Goal: Answer question/provide support: Share knowledge or assist other users

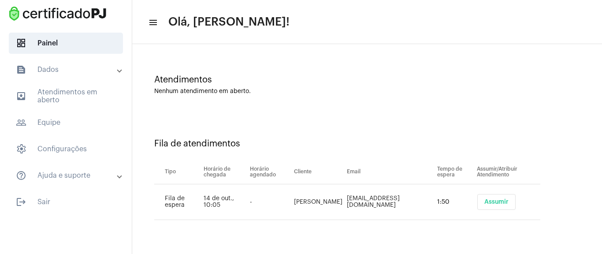
click at [477, 208] on button "Assumir" at bounding box center [496, 202] width 38 height 16
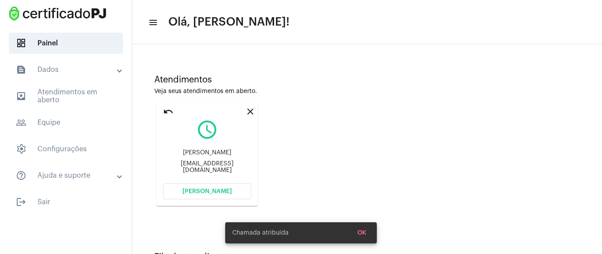
click at [230, 188] on button "[PERSON_NAME]" at bounding box center [207, 191] width 88 height 16
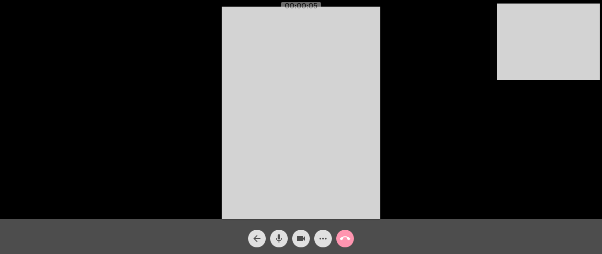
click at [321, 236] on mat-icon "more_horiz" at bounding box center [323, 238] width 11 height 11
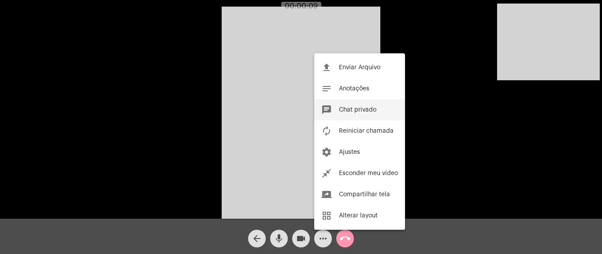
click at [372, 112] on span "Chat privado" at bounding box center [357, 110] width 37 height 6
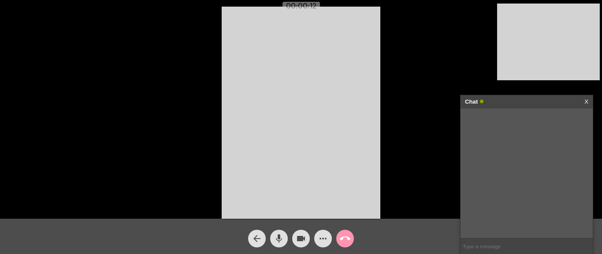
click at [472, 242] on input "text" at bounding box center [526, 245] width 132 height 15
click at [498, 250] on input "text" at bounding box center [526, 245] width 132 height 15
click at [321, 236] on mat-icon "more_horiz" at bounding box center [323, 238] width 11 height 11
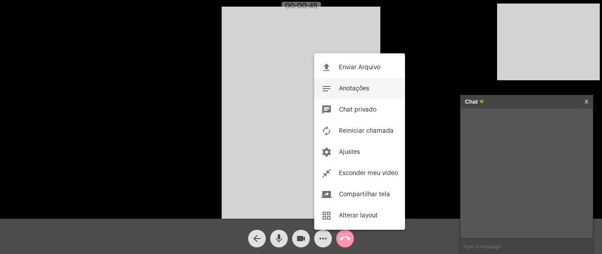
click at [372, 93] on button "notes Anotações" at bounding box center [359, 88] width 91 height 21
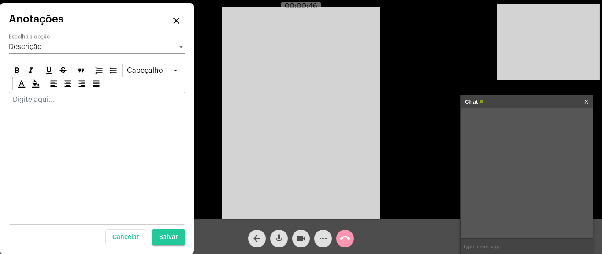
click at [55, 111] on div at bounding box center [97, 158] width 176 height 133
click at [48, 101] on p at bounding box center [97, 100] width 168 height 8
click at [178, 22] on mat-icon "close" at bounding box center [176, 20] width 11 height 11
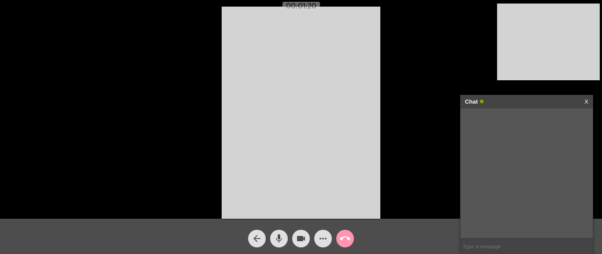
click at [491, 249] on input "text" at bounding box center [526, 245] width 132 height 15
paste input "[URL][DOMAIN_NAME]"
type input "[URL][DOMAIN_NAME]"
click at [528, 124] on link "[URL][DOMAIN_NAME]" at bounding box center [534, 120] width 61 height 7
click at [346, 239] on mat-icon "call_end" at bounding box center [345, 238] width 11 height 11
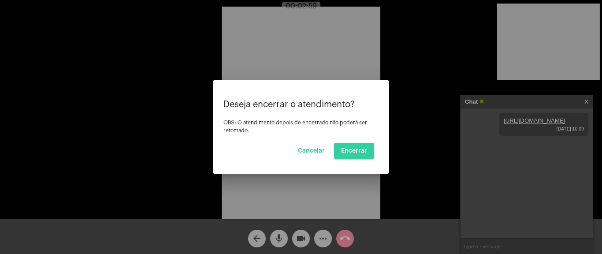
click at [367, 149] on span "Encerrar" at bounding box center [354, 151] width 26 height 6
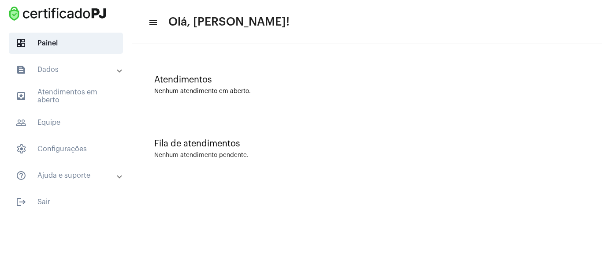
click at [143, 29] on mat-toolbar-row "menu Olá, [PERSON_NAME]!" at bounding box center [367, 22] width 470 height 28
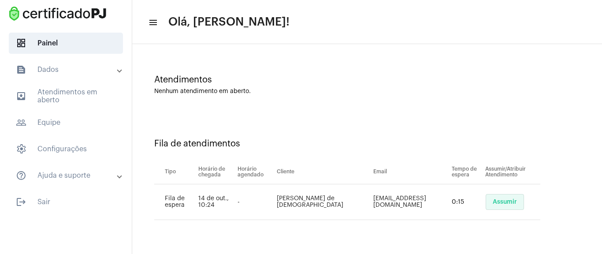
click at [494, 202] on span "Assumir" at bounding box center [505, 202] width 24 height 6
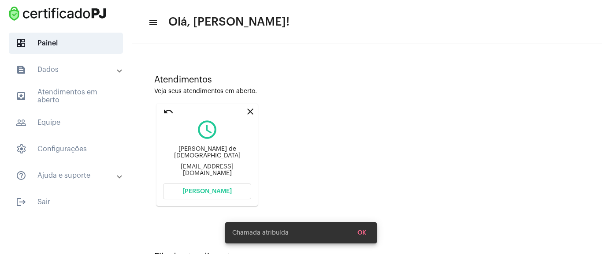
click at [230, 189] on button "[PERSON_NAME]" at bounding box center [207, 191] width 88 height 16
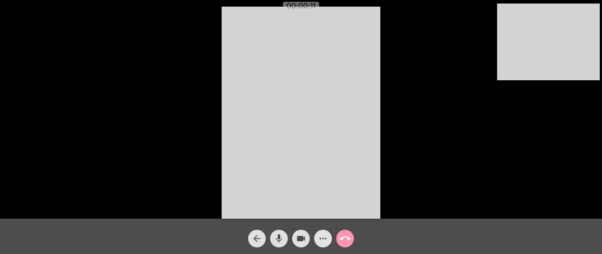
click at [326, 241] on mat-icon "more_horiz" at bounding box center [323, 238] width 11 height 11
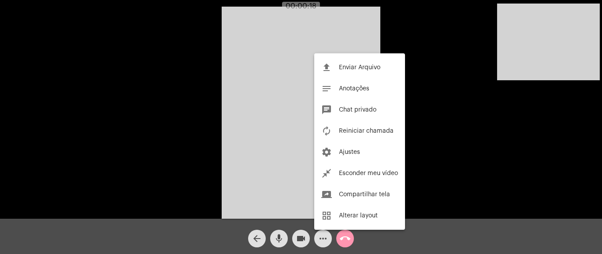
click at [435, 64] on div at bounding box center [301, 127] width 602 height 254
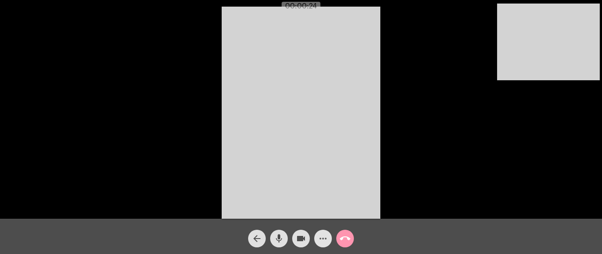
click at [323, 245] on span "more_horiz" at bounding box center [323, 239] width 11 height 18
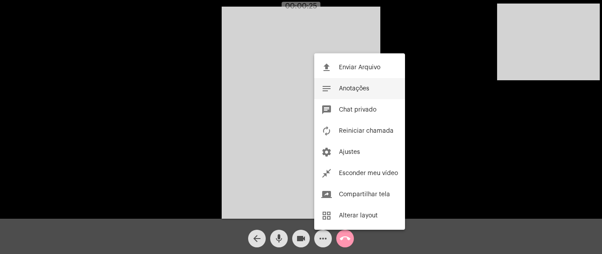
click at [377, 92] on button "notes Anotações" at bounding box center [359, 88] width 91 height 21
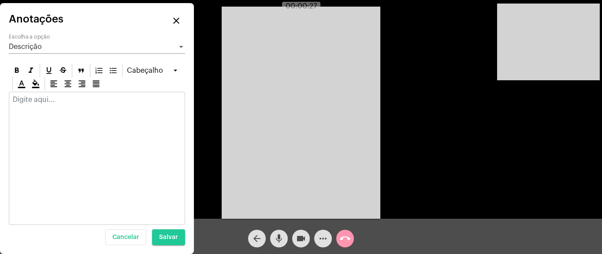
click at [44, 104] on div at bounding box center [96, 101] width 175 height 19
click at [174, 19] on mat-icon "close" at bounding box center [176, 20] width 11 height 11
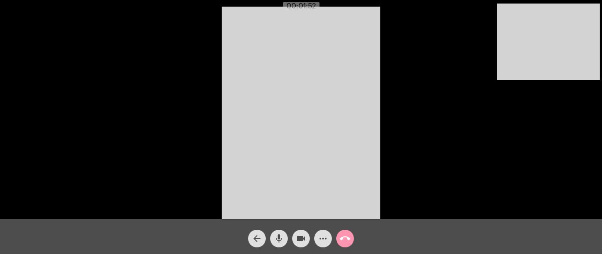
click at [325, 245] on span "more_horiz" at bounding box center [323, 239] width 11 height 18
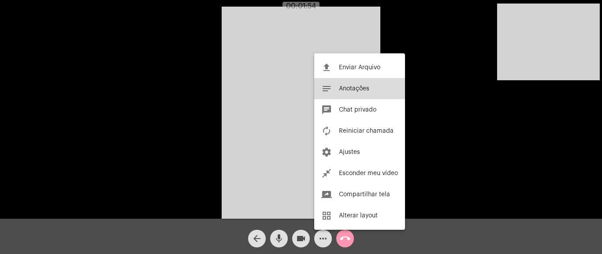
click at [360, 88] on span "Anotações" at bounding box center [354, 88] width 30 height 6
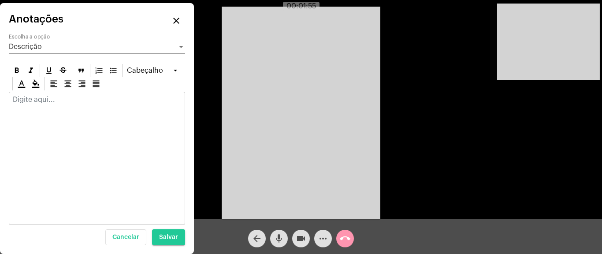
click at [71, 101] on p at bounding box center [97, 100] width 168 height 8
click at [178, 18] on mat-icon "close" at bounding box center [176, 20] width 11 height 11
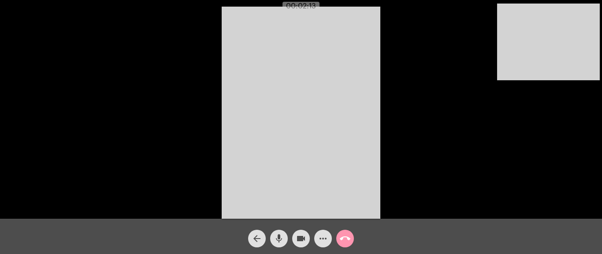
click at [323, 238] on mat-icon "more_horiz" at bounding box center [323, 238] width 11 height 11
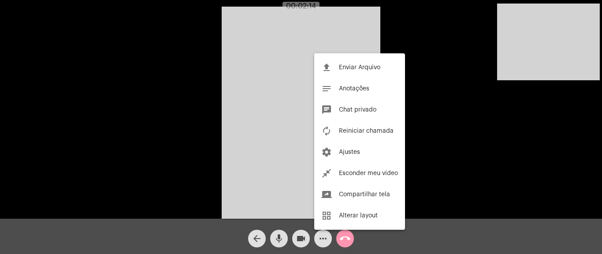
click at [323, 239] on div at bounding box center [301, 127] width 602 height 254
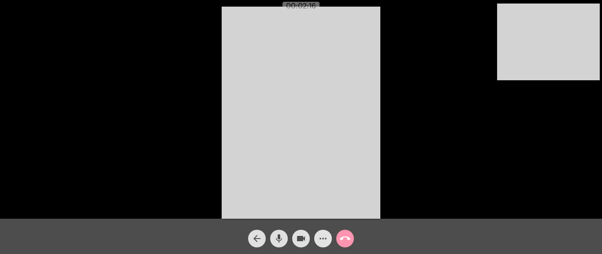
click at [323, 236] on mat-icon "more_horiz" at bounding box center [323, 238] width 11 height 11
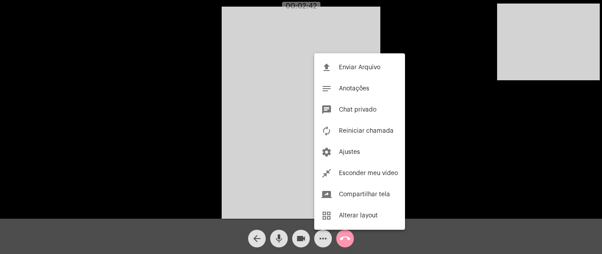
click at [323, 237] on div at bounding box center [301, 127] width 602 height 254
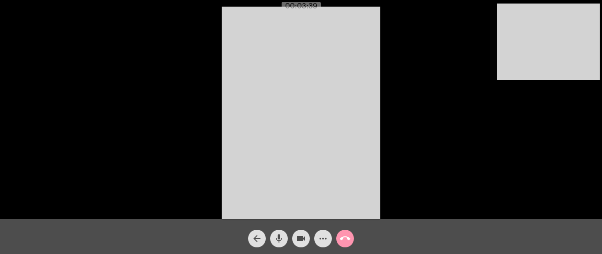
click at [324, 238] on mat-icon "more_horiz" at bounding box center [323, 238] width 11 height 11
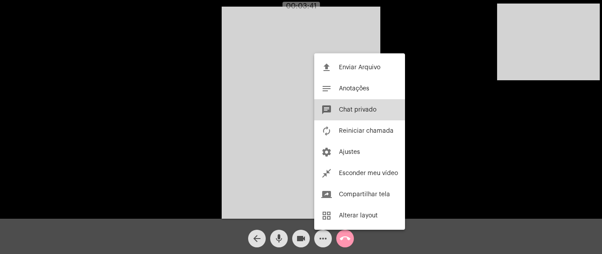
click at [364, 114] on button "chat Chat privado" at bounding box center [359, 109] width 91 height 21
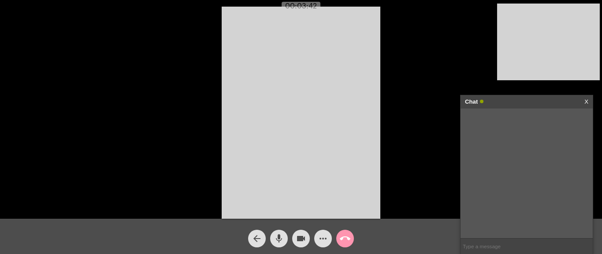
click at [484, 249] on input "text" at bounding box center [526, 245] width 132 height 15
click at [485, 242] on input "text" at bounding box center [526, 245] width 132 height 15
paste input "[URL][DOMAIN_NAME]"
type input "[URL][DOMAIN_NAME]"
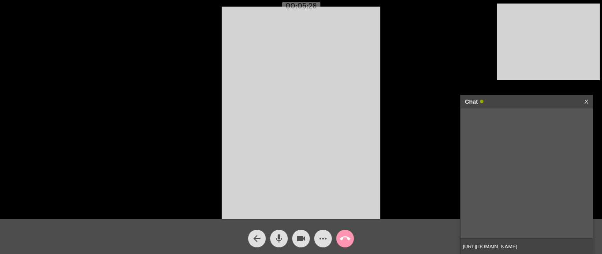
scroll to position [0, 0]
click at [580, 250] on input "[URL][DOMAIN_NAME]" at bounding box center [526, 245] width 132 height 15
click at [576, 242] on input "[URL][DOMAIN_NAME]" at bounding box center [526, 245] width 132 height 15
click at [586, 246] on input "[URL][DOMAIN_NAME]" at bounding box center [526, 245] width 132 height 15
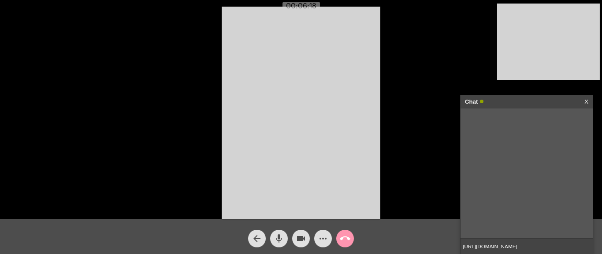
click at [587, 244] on input "[URL][DOMAIN_NAME]" at bounding box center [526, 245] width 132 height 15
click at [587, 247] on input "[URL][DOMAIN_NAME]" at bounding box center [526, 245] width 132 height 15
click at [577, 246] on input "[URL][DOMAIN_NAME]" at bounding box center [526, 245] width 132 height 15
drag, startPoint x: 502, startPoint y: 119, endPoint x: 535, endPoint y: 136, distance: 37.1
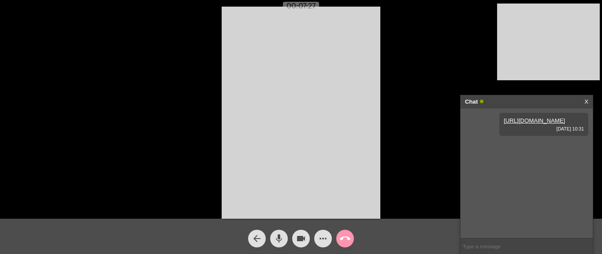
click at [535, 136] on div "[URL][DOMAIN_NAME] [DATE] 10:31" at bounding box center [543, 124] width 89 height 23
copy link "[URL][DOMAIN_NAME]"
click at [590, 103] on div "Chat X" at bounding box center [526, 101] width 132 height 13
click at [590, 104] on div "Chat X" at bounding box center [526, 101] width 132 height 13
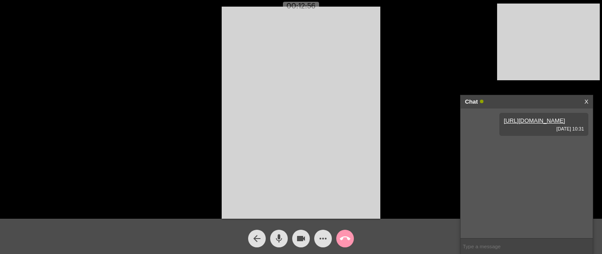
click at [585, 102] on link "X" at bounding box center [586, 101] width 4 height 13
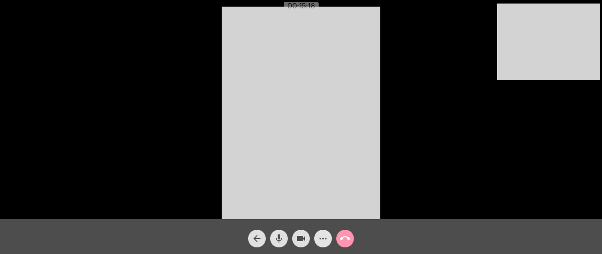
click at [320, 246] on span "more_horiz" at bounding box center [323, 239] width 11 height 18
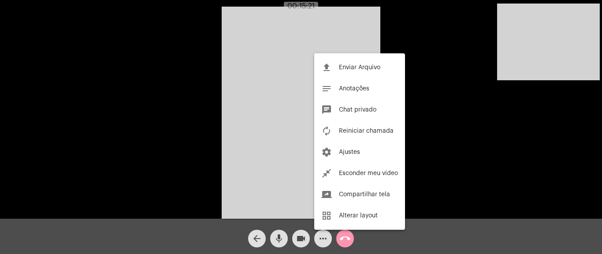
click at [422, 35] on div at bounding box center [301, 127] width 602 height 254
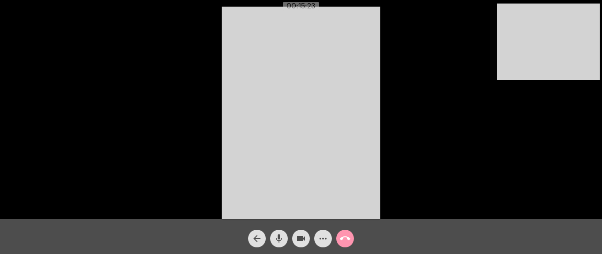
click at [325, 241] on mat-icon "more_horiz" at bounding box center [323, 238] width 11 height 11
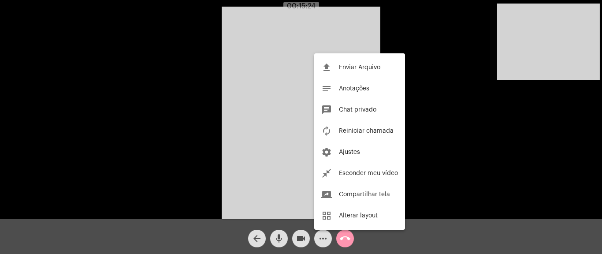
click at [145, 163] on div at bounding box center [301, 127] width 602 height 254
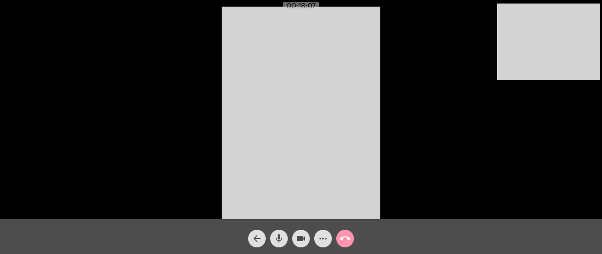
click at [320, 234] on mat-icon "more_horiz" at bounding box center [323, 238] width 11 height 11
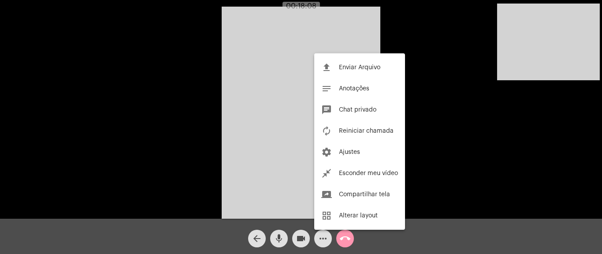
click at [324, 244] on div at bounding box center [301, 127] width 602 height 254
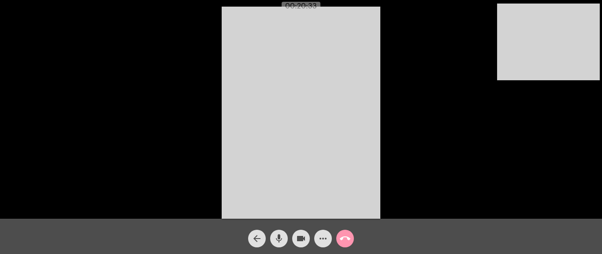
click at [323, 242] on mat-icon "more_horiz" at bounding box center [323, 238] width 11 height 11
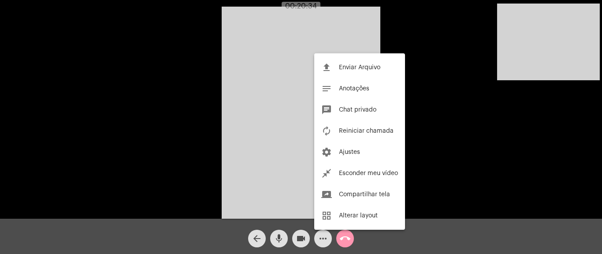
click at [319, 243] on div at bounding box center [301, 127] width 602 height 254
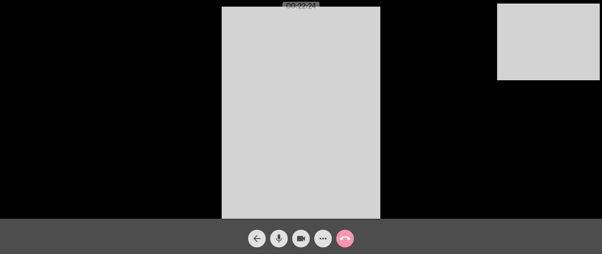
click at [350, 239] on button "call_end" at bounding box center [345, 239] width 18 height 18
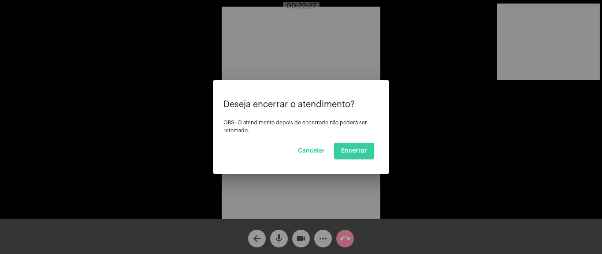
click at [349, 152] on span "Encerrar" at bounding box center [354, 151] width 26 height 6
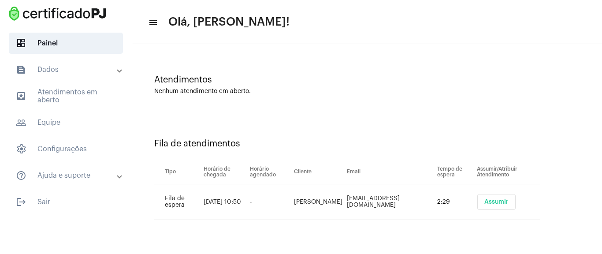
click at [481, 198] on button "Assumir" at bounding box center [496, 202] width 38 height 16
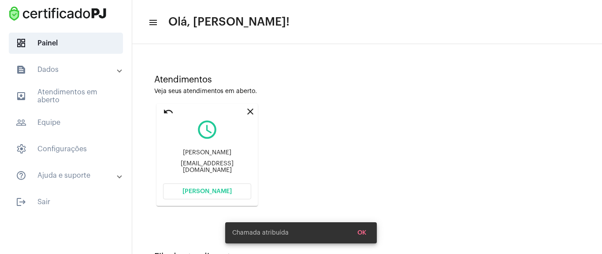
click at [224, 188] on span "[PERSON_NAME]" at bounding box center [206, 191] width 49 height 6
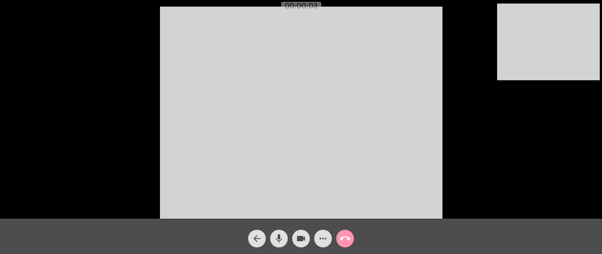
click at [324, 233] on mat-icon "more_horiz" at bounding box center [323, 238] width 11 height 11
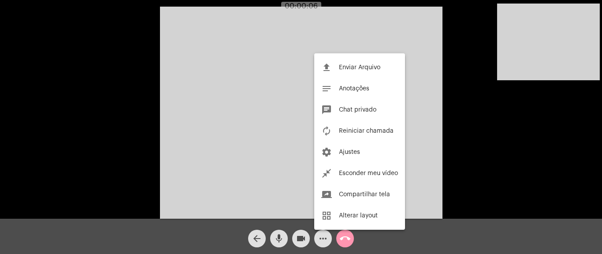
click at [264, 154] on div at bounding box center [301, 127] width 602 height 254
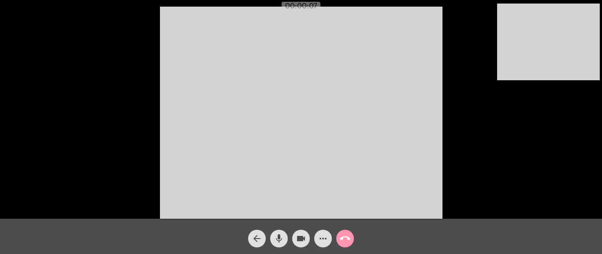
click at [306, 240] on button "videocam" at bounding box center [301, 239] width 18 height 18
click at [326, 238] on mat-icon "more_horiz" at bounding box center [323, 238] width 11 height 11
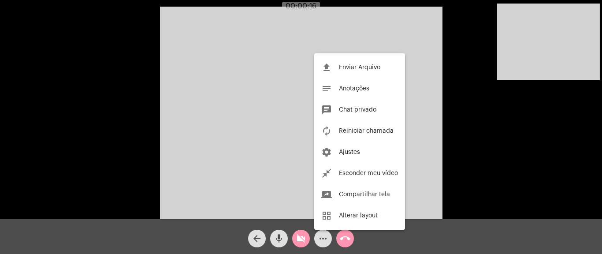
click at [324, 238] on div at bounding box center [301, 127] width 602 height 254
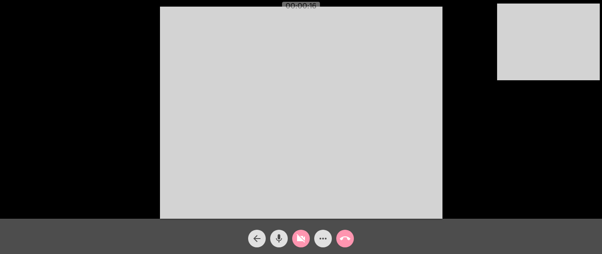
click at [325, 238] on mat-icon "more_horiz" at bounding box center [323, 238] width 11 height 11
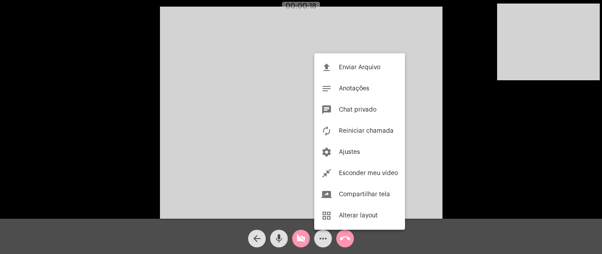
click at [326, 238] on div at bounding box center [301, 127] width 602 height 254
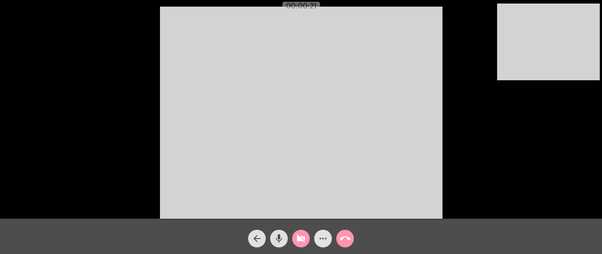
click at [328, 236] on button "more_horiz" at bounding box center [323, 239] width 18 height 18
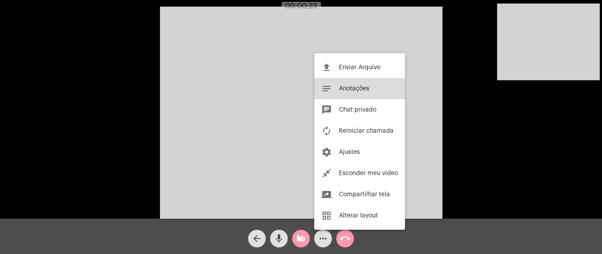
click at [358, 93] on button "notes Anotações" at bounding box center [359, 88] width 91 height 21
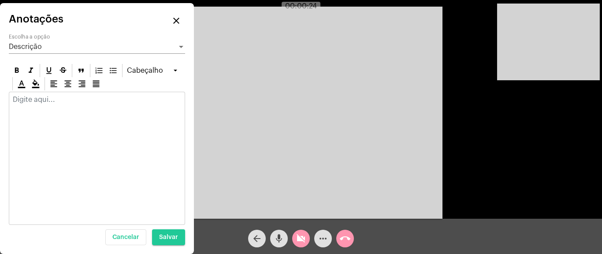
click at [108, 129] on div at bounding box center [97, 158] width 176 height 133
click at [49, 104] on div at bounding box center [96, 101] width 175 height 19
click at [48, 117] on div at bounding box center [97, 158] width 176 height 133
click at [39, 99] on p at bounding box center [97, 100] width 168 height 8
click at [42, 100] on p "distribuidora de cosméticos tiny" at bounding box center [97, 108] width 168 height 24
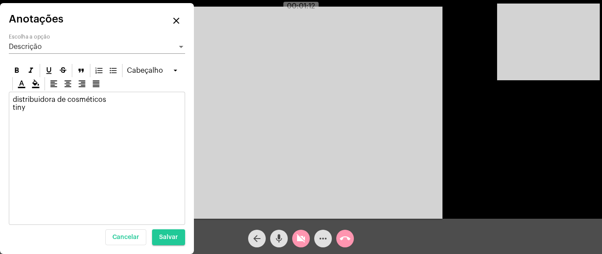
click at [41, 100] on p "distribuidora de cosméticos tiny" at bounding box center [97, 108] width 168 height 24
click at [107, 104] on div at bounding box center [96, 101] width 175 height 19
click at [33, 101] on p at bounding box center [97, 100] width 168 height 8
click at [177, 18] on mat-icon "close" at bounding box center [176, 20] width 11 height 11
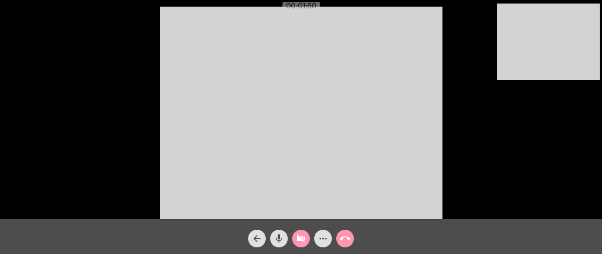
click at [328, 238] on button "more_horiz" at bounding box center [323, 239] width 18 height 18
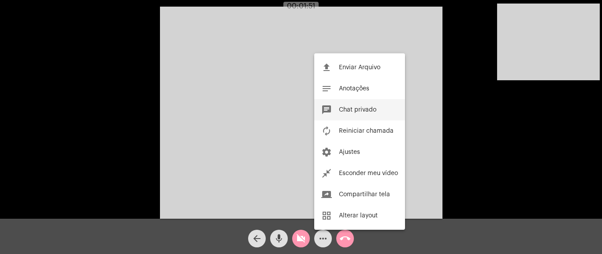
click at [346, 105] on button "chat Chat privado" at bounding box center [359, 109] width 91 height 21
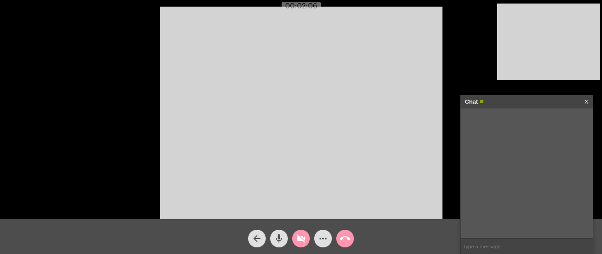
click at [493, 248] on input "text" at bounding box center [526, 245] width 132 height 15
paste input "[URL][DOMAIN_NAME]"
type input "[URL][DOMAIN_NAME]"
click at [346, 240] on mat-icon "call_end" at bounding box center [345, 238] width 11 height 11
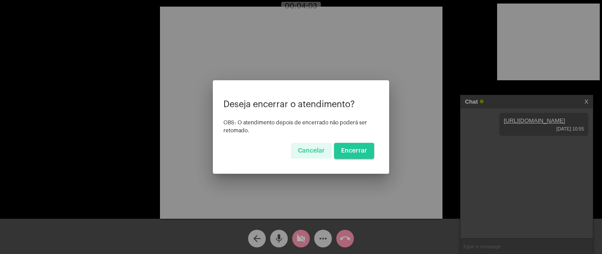
click at [363, 151] on span "Encerrar" at bounding box center [354, 151] width 26 height 6
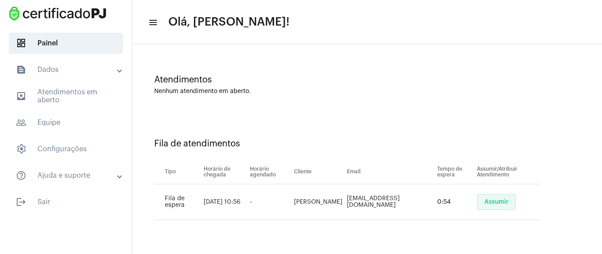
click at [497, 197] on button "Assumir" at bounding box center [496, 202] width 38 height 16
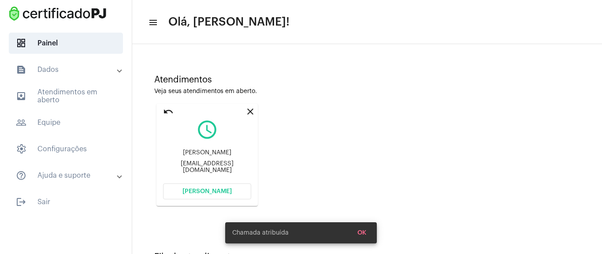
click at [198, 188] on span "[PERSON_NAME]" at bounding box center [206, 191] width 49 height 6
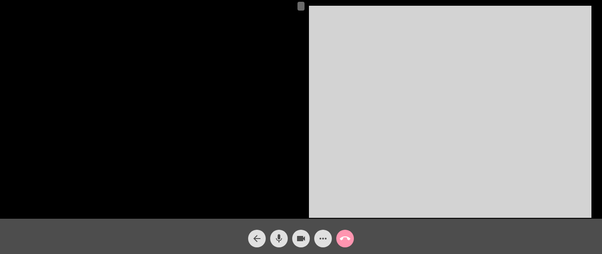
click at [293, 245] on div "videocam" at bounding box center [301, 236] width 22 height 22
click at [327, 234] on mat-icon "more_horiz" at bounding box center [323, 238] width 11 height 11
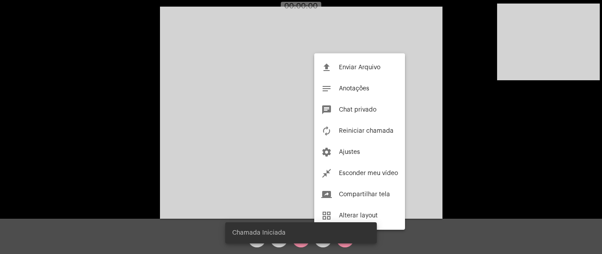
click at [299, 242] on snack-bar-container "Chamada Iniciada" at bounding box center [301, 232] width 152 height 21
click at [304, 234] on simple-snack-bar "Chamada Iniciada" at bounding box center [300, 232] width 137 height 9
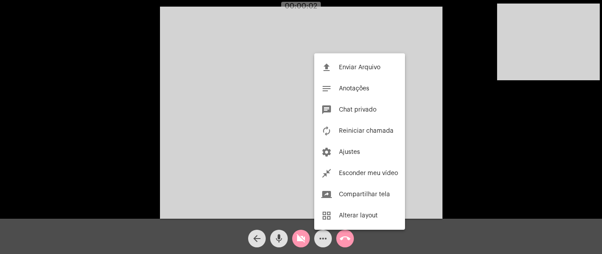
click at [308, 239] on div at bounding box center [301, 127] width 602 height 254
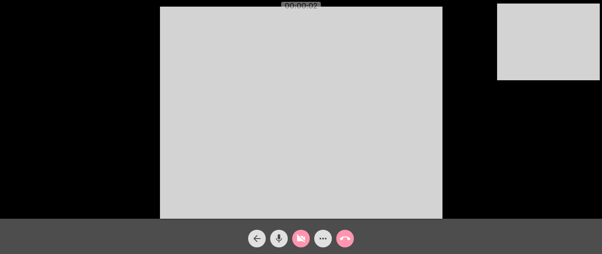
click at [304, 240] on mat-icon "videocam_off" at bounding box center [301, 238] width 11 height 11
click at [323, 236] on mat-icon "more_horiz" at bounding box center [323, 238] width 11 height 11
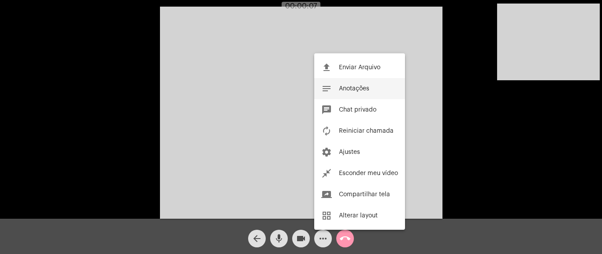
click at [362, 93] on button "notes Anotações" at bounding box center [359, 88] width 91 height 21
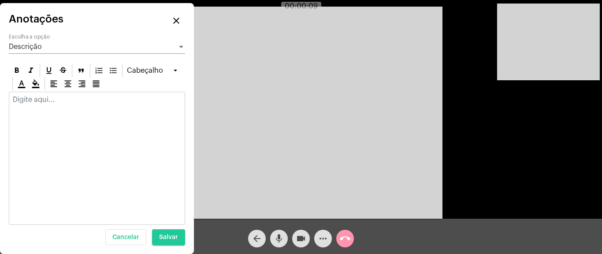
click at [45, 96] on p at bounding box center [97, 100] width 168 height 8
click at [38, 106] on div at bounding box center [96, 101] width 175 height 19
click at [153, 31] on div "Anotações close Descrição Escolha a opção [GEOGRAPHIC_DATA] Cancelar Salvar" at bounding box center [97, 128] width 176 height 233
click at [31, 103] on p at bounding box center [97, 100] width 168 height 8
click at [175, 21] on mat-icon "close" at bounding box center [176, 20] width 11 height 11
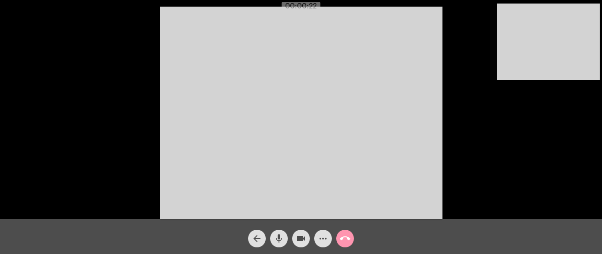
click at [322, 235] on mat-icon "more_horiz" at bounding box center [323, 238] width 11 height 11
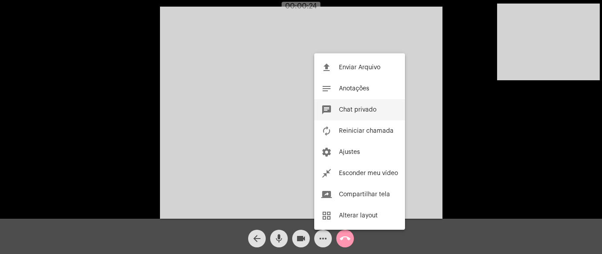
click at [359, 113] on button "chat Chat privado" at bounding box center [359, 109] width 91 height 21
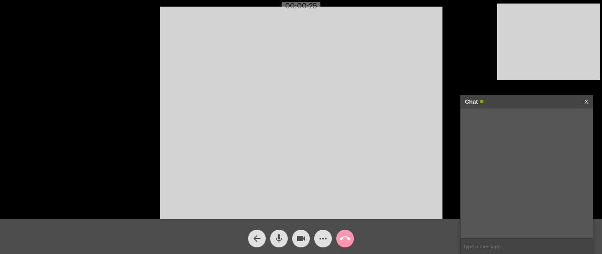
click at [486, 246] on input "text" at bounding box center [526, 245] width 132 height 15
click at [587, 103] on link "X" at bounding box center [586, 101] width 4 height 13
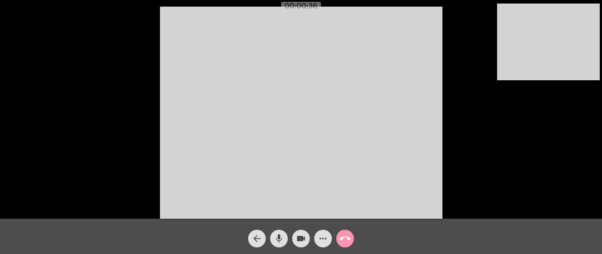
click at [322, 240] on mat-icon "more_horiz" at bounding box center [323, 238] width 11 height 11
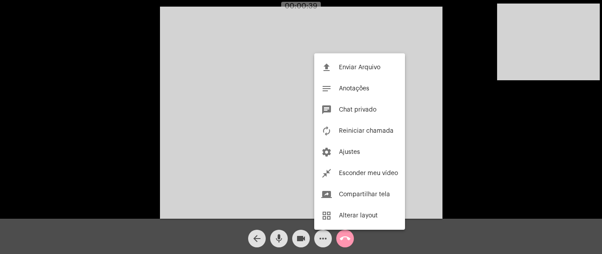
click at [496, 117] on div at bounding box center [301, 127] width 602 height 254
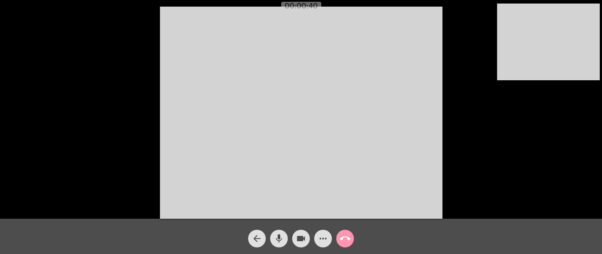
click at [327, 235] on mat-icon "more_horiz" at bounding box center [323, 238] width 11 height 11
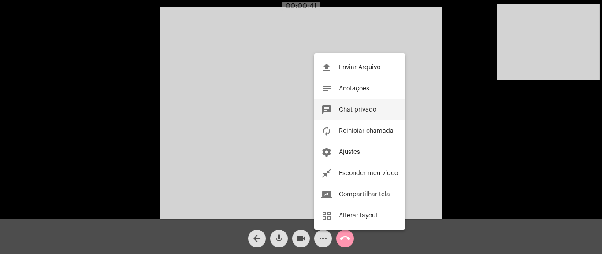
click at [368, 111] on span "Chat privado" at bounding box center [357, 110] width 37 height 6
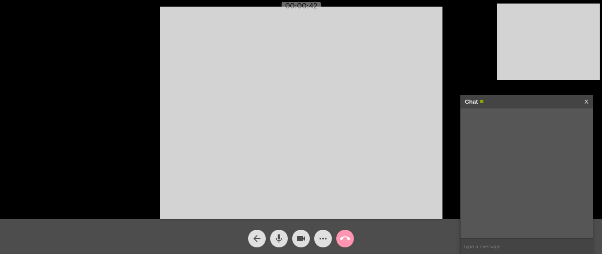
click at [467, 249] on input "text" at bounding box center [526, 245] width 132 height 15
paste input "[URL][DOMAIN_NAME]"
type input "[URL][DOMAIN_NAME]"
click at [239, 65] on video at bounding box center [301, 113] width 282 height 212
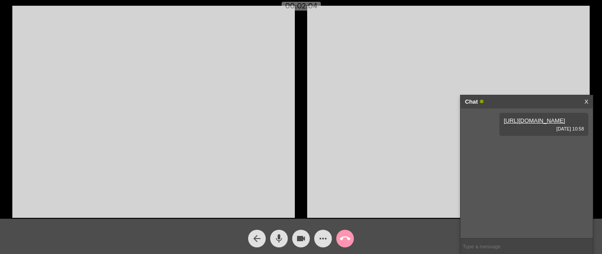
click at [357, 90] on video at bounding box center [448, 112] width 282 height 212
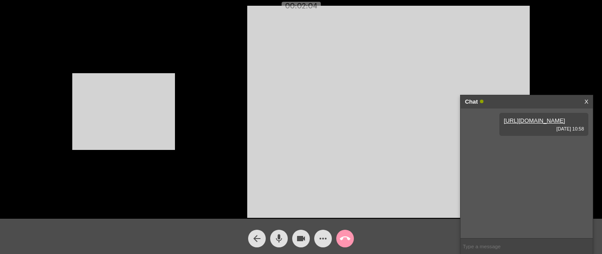
click at [213, 145] on div "Acessando Câmera e Microfone..." at bounding box center [301, 110] width 600 height 219
click at [175, 129] on div "Acessando Câmera e Microfone..." at bounding box center [301, 110] width 600 height 219
click at [148, 118] on video at bounding box center [123, 111] width 103 height 77
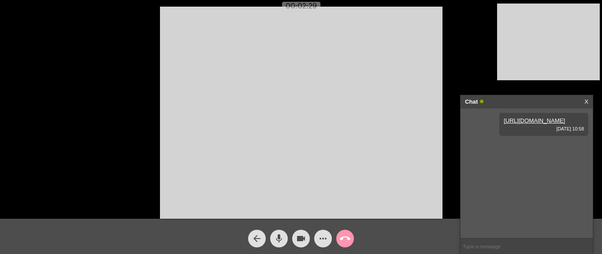
click at [347, 230] on span "call_end" at bounding box center [345, 239] width 11 height 18
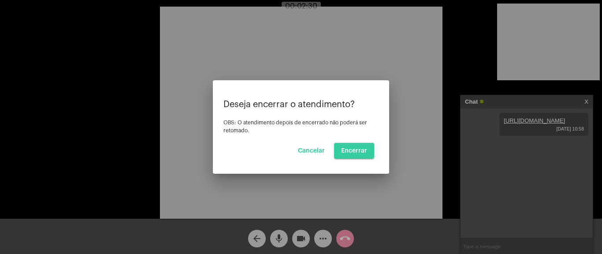
click at [361, 147] on button "Encerrar" at bounding box center [354, 151] width 40 height 16
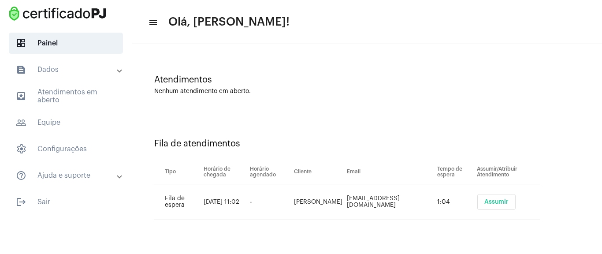
click at [489, 200] on span "Assumir" at bounding box center [496, 202] width 24 height 6
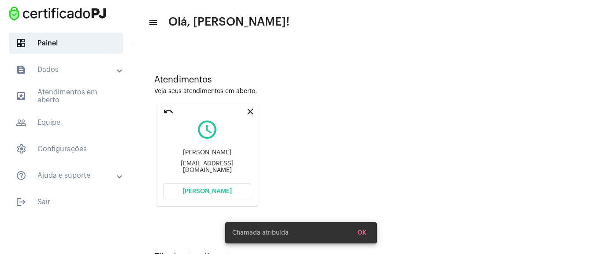
click at [228, 196] on button "[PERSON_NAME]" at bounding box center [207, 191] width 88 height 16
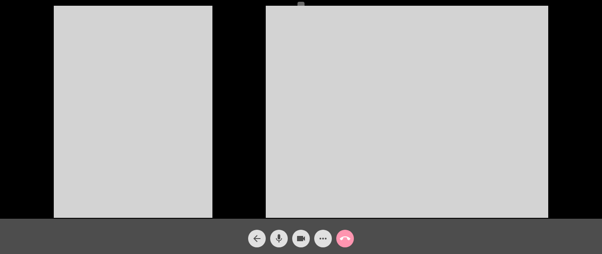
click at [302, 237] on mat-icon "videocam" at bounding box center [301, 238] width 11 height 11
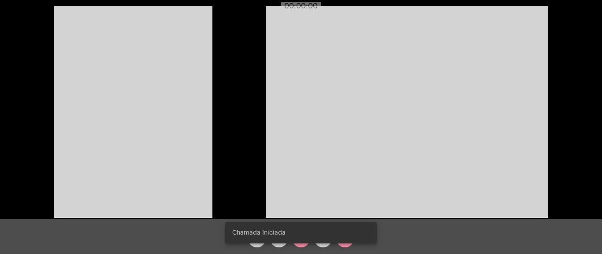
click at [302, 238] on snack-bar-container "Chamada Iniciada" at bounding box center [301, 232] width 152 height 21
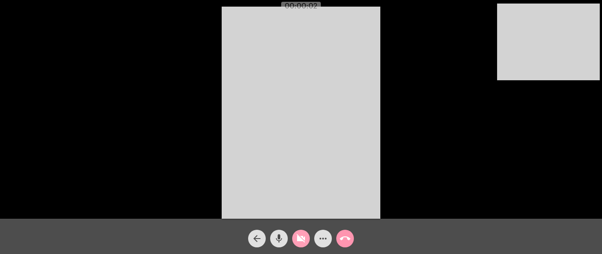
click at [301, 235] on mat-icon "videocam_off" at bounding box center [301, 238] width 11 height 11
click at [321, 237] on mat-icon "more_horiz" at bounding box center [323, 238] width 11 height 11
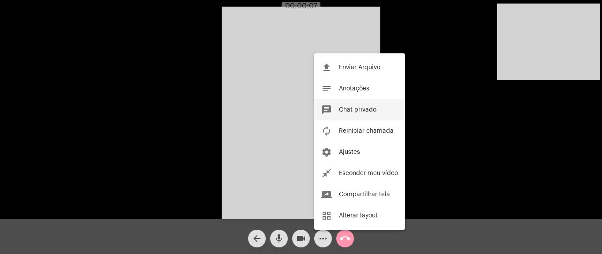
click at [364, 112] on span "Chat privado" at bounding box center [357, 110] width 37 height 6
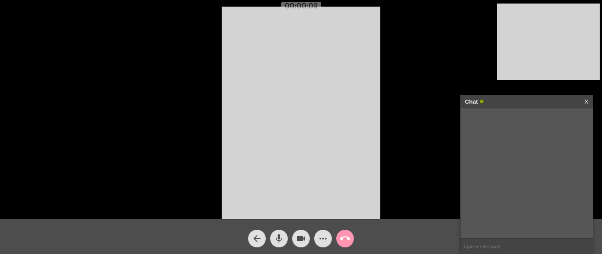
click at [490, 242] on input "text" at bounding box center [526, 245] width 132 height 15
click at [491, 241] on input "text" at bounding box center [526, 245] width 132 height 15
click at [301, 236] on mat-icon "videocam" at bounding box center [301, 238] width 11 height 11
click at [305, 233] on mat-icon "videocam_off" at bounding box center [301, 238] width 11 height 11
click at [495, 245] on input "text" at bounding box center [526, 245] width 132 height 15
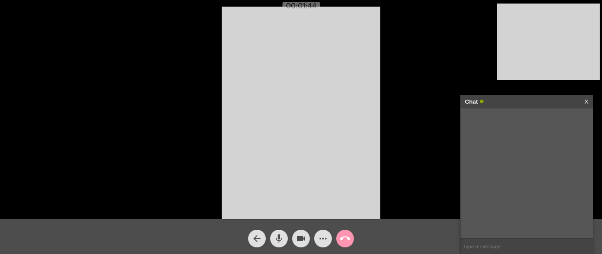
click at [487, 246] on input "text" at bounding box center [526, 245] width 132 height 15
click at [481, 241] on input "text" at bounding box center [526, 245] width 132 height 15
paste input "[URL][DOMAIN_NAME]"
type input "[URL][DOMAIN_NAME]"
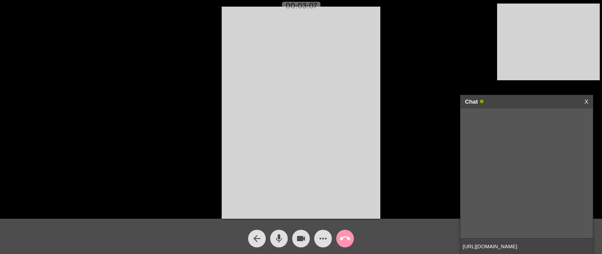
scroll to position [0, 0]
click at [551, 246] on input "[URL][DOMAIN_NAME]" at bounding box center [526, 245] width 132 height 15
click at [561, 242] on input "[URL][DOMAIN_NAME]" at bounding box center [526, 245] width 132 height 15
click at [568, 247] on input "[URL][DOMAIN_NAME]" at bounding box center [526, 245] width 132 height 15
click at [345, 239] on mat-icon "call_end" at bounding box center [345, 238] width 11 height 11
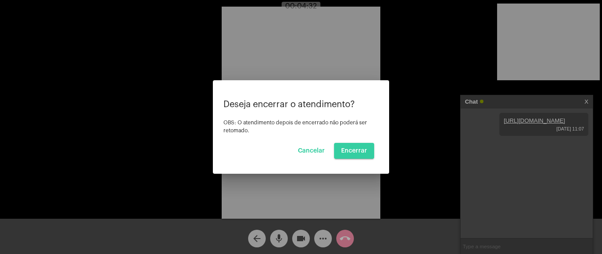
click at [361, 146] on button "Encerrar" at bounding box center [354, 151] width 40 height 16
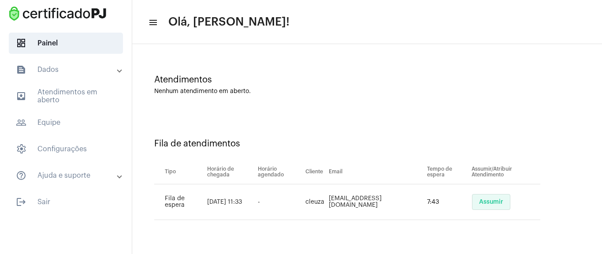
click at [488, 204] on span "Assumir" at bounding box center [491, 202] width 24 height 6
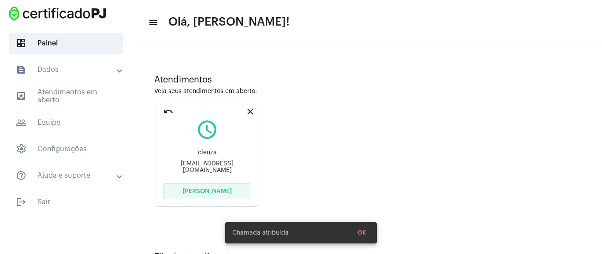
click at [205, 187] on button "[PERSON_NAME]" at bounding box center [207, 191] width 88 height 16
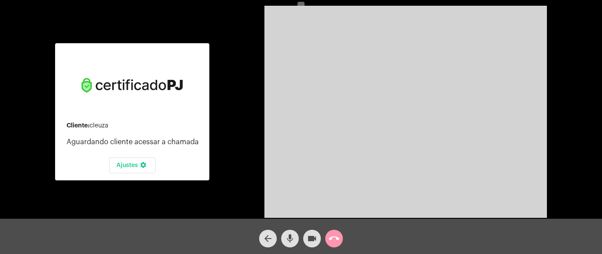
click at [337, 230] on span "call_end" at bounding box center [334, 239] width 11 height 18
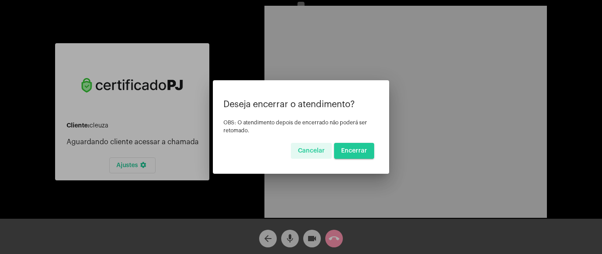
click at [352, 148] on span "Encerrar" at bounding box center [354, 151] width 26 height 6
